Goal: Transaction & Acquisition: Purchase product/service

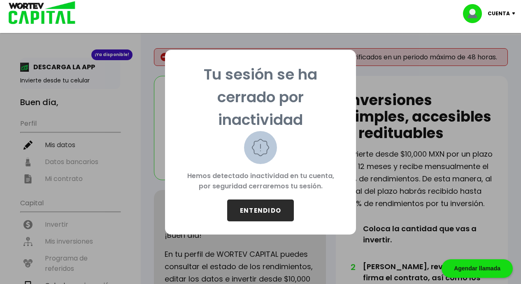
click at [249, 210] on button "ENTENDIDO" at bounding box center [260, 210] width 67 height 22
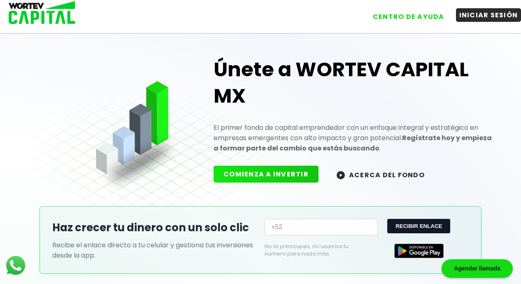
click at [481, 11] on button "INICIAR SESIÓN" at bounding box center [488, 15] width 65 height 14
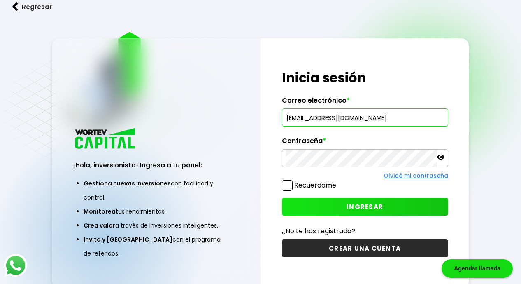
type input "[EMAIL_ADDRESS][DOMAIN_NAME]"
click at [288, 186] on span at bounding box center [287, 185] width 11 height 11
click at [338, 181] on input "Recuérdame" at bounding box center [338, 181] width 0 height 0
click at [338, 202] on button "INGRESAR" at bounding box center [365, 207] width 166 height 18
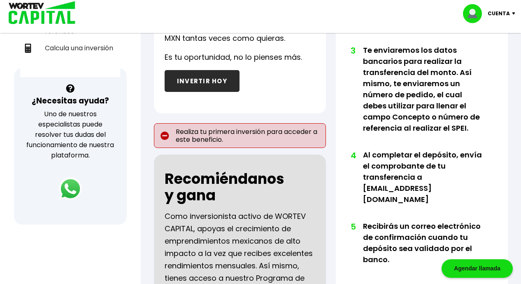
scroll to position [248, 0]
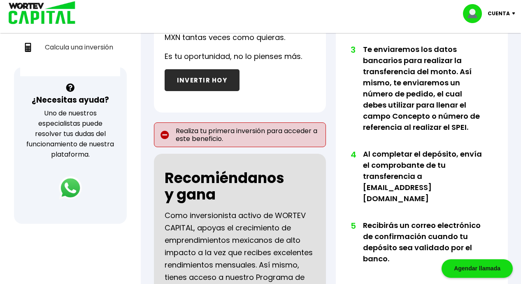
click at [217, 81] on button "INVERTIR HOY" at bounding box center [202, 80] width 75 height 22
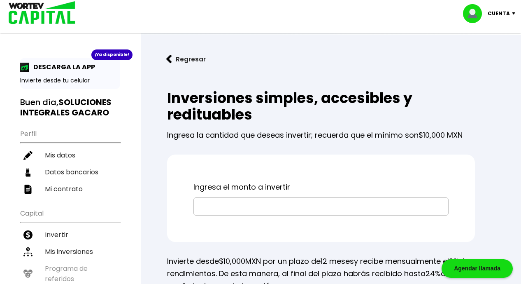
click at [227, 205] on input "text" at bounding box center [321, 206] width 248 height 17
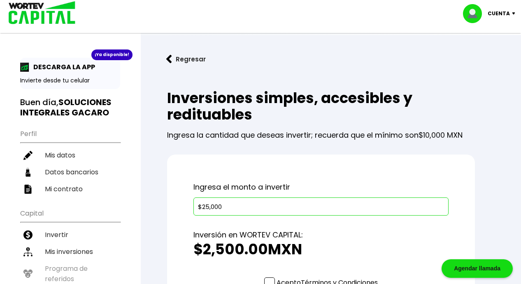
type input "$250,000"
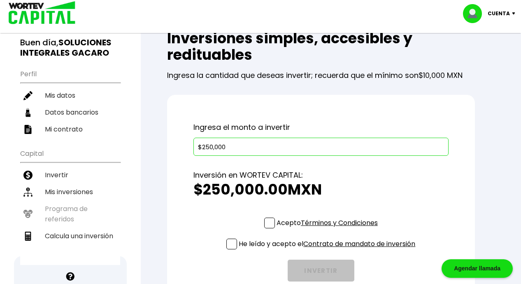
scroll to position [63, 0]
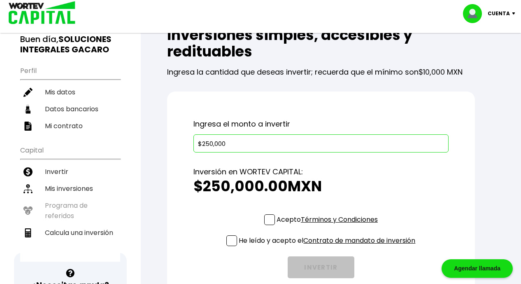
click at [272, 215] on span at bounding box center [269, 219] width 11 height 11
click at [329, 226] on input "Acepto Términos y Condiciones" at bounding box center [329, 226] width 0 height 0
click at [234, 243] on span at bounding box center [232, 240] width 11 height 11
click at [329, 247] on input "He leído y acepto el Contrato de mandato de inversión" at bounding box center [329, 247] width 0 height 0
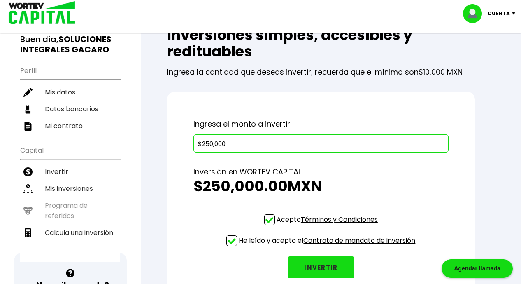
click at [320, 263] on button "INVERTIR" at bounding box center [321, 267] width 67 height 22
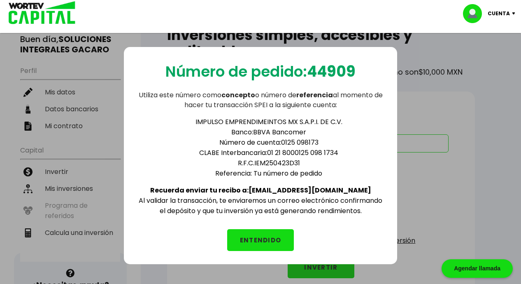
click at [268, 237] on button "ENTENDIDO" at bounding box center [260, 240] width 67 height 22
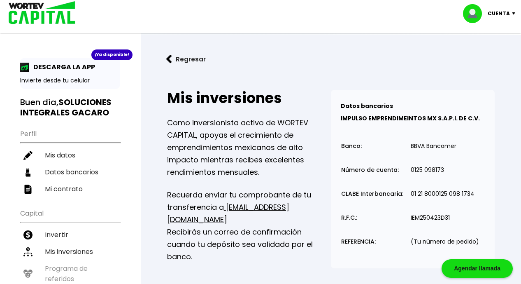
click at [182, 62] on button "Regresar" at bounding box center [186, 59] width 64 height 22
